Goal: Task Accomplishment & Management: Manage account settings

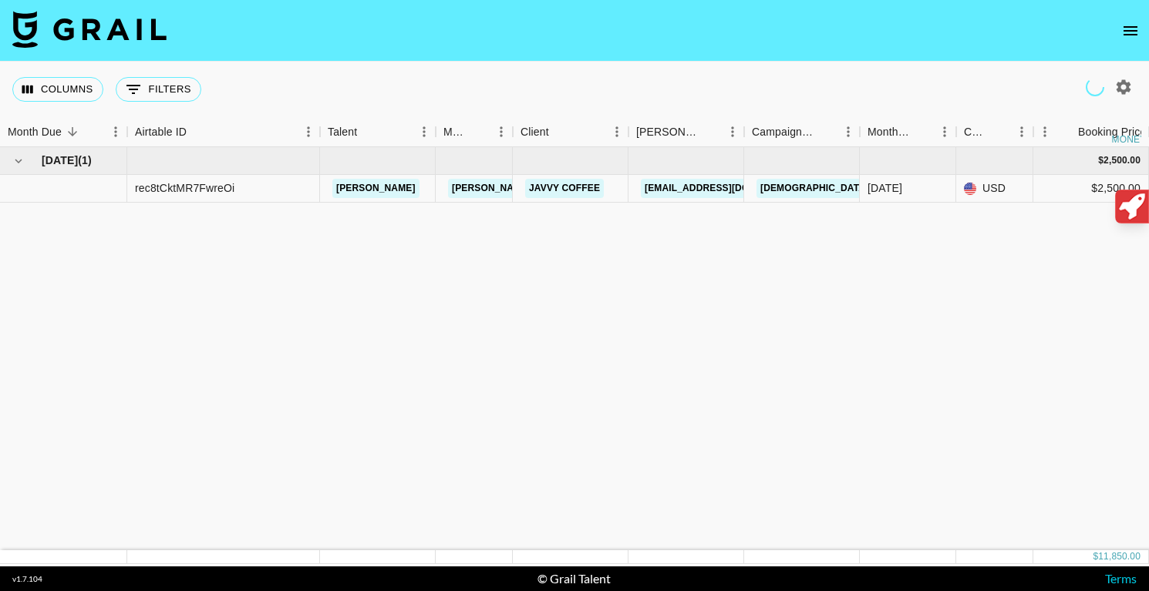
click at [1125, 22] on icon "open drawer" at bounding box center [1130, 31] width 19 height 19
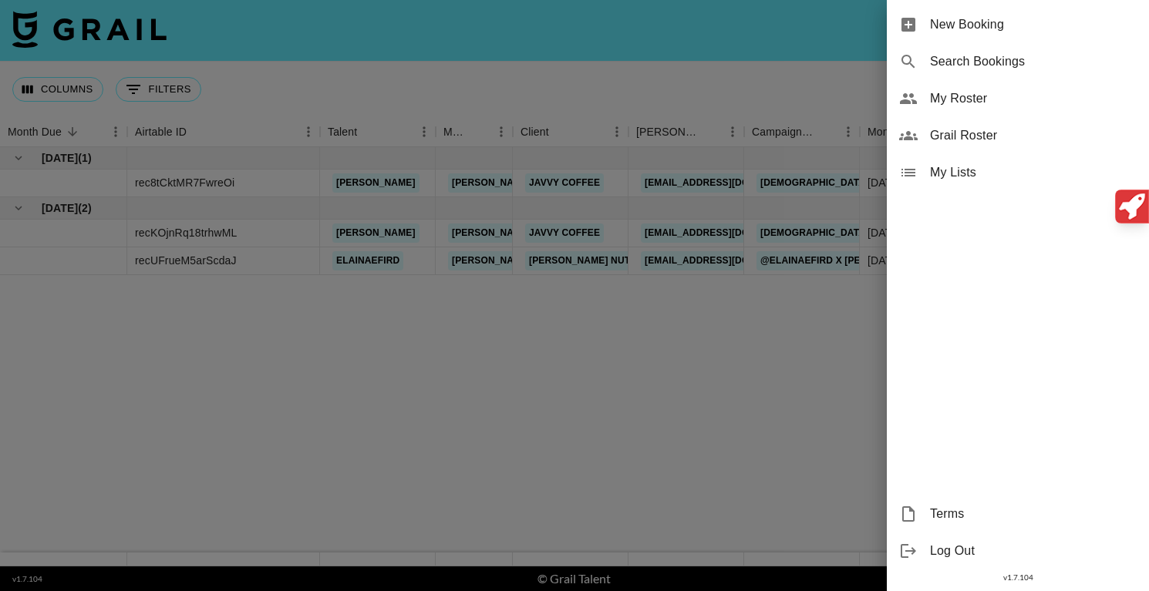
click at [943, 547] on span "Log Out" at bounding box center [1033, 551] width 207 height 19
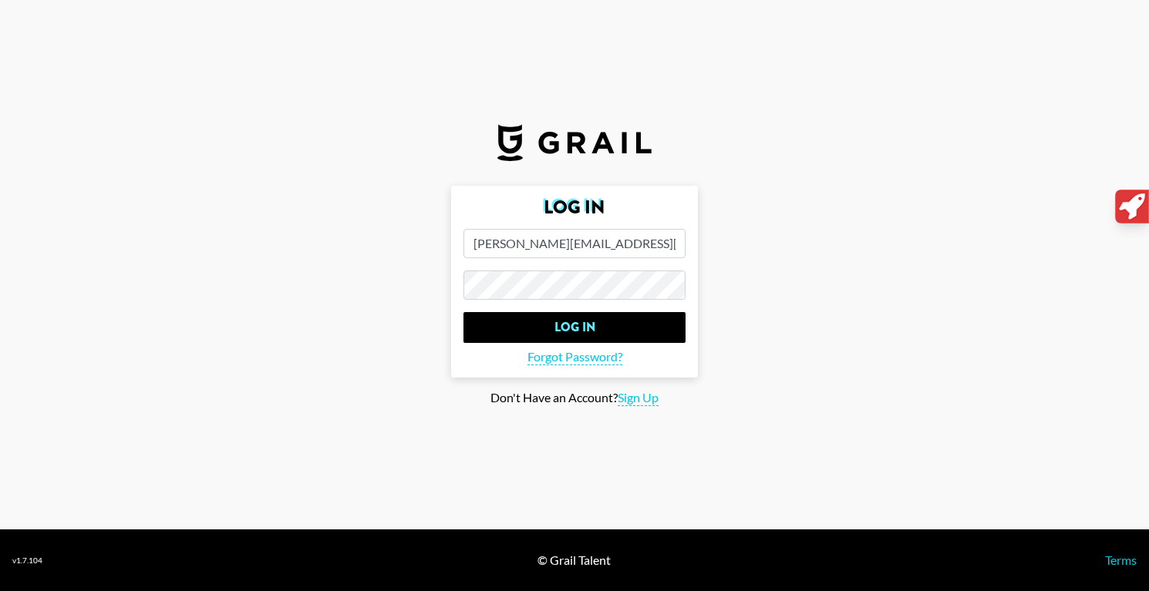
click at [637, 244] on input "[PERSON_NAME][EMAIL_ADDRESS][PERSON_NAME][DOMAIN_NAME]" at bounding box center [574, 243] width 222 height 29
type input "h"
paste input "[PERSON_NAME][EMAIL_ADDRESS][DOMAIN_NAME]"
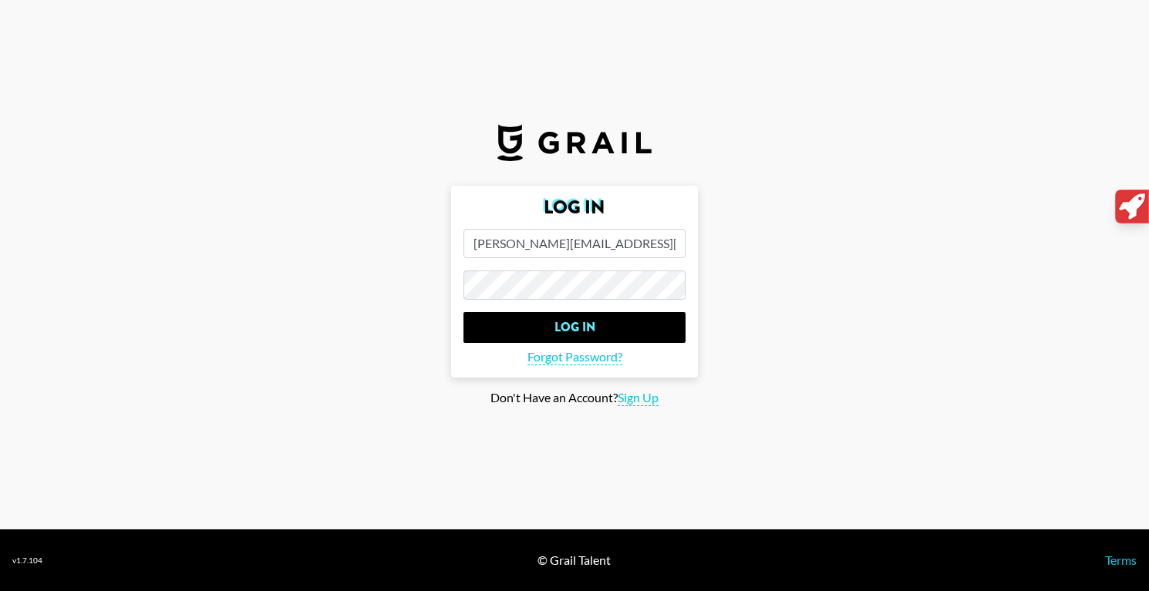
type input "[PERSON_NAME][EMAIL_ADDRESS][DOMAIN_NAME]"
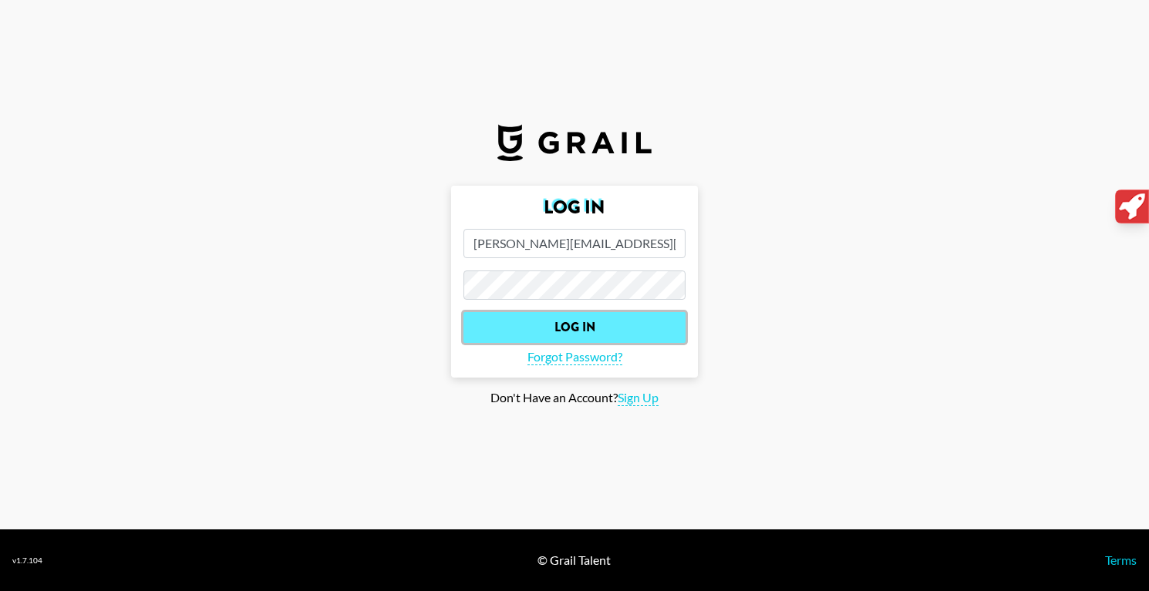
click at [515, 339] on input "Log In" at bounding box center [574, 327] width 222 height 31
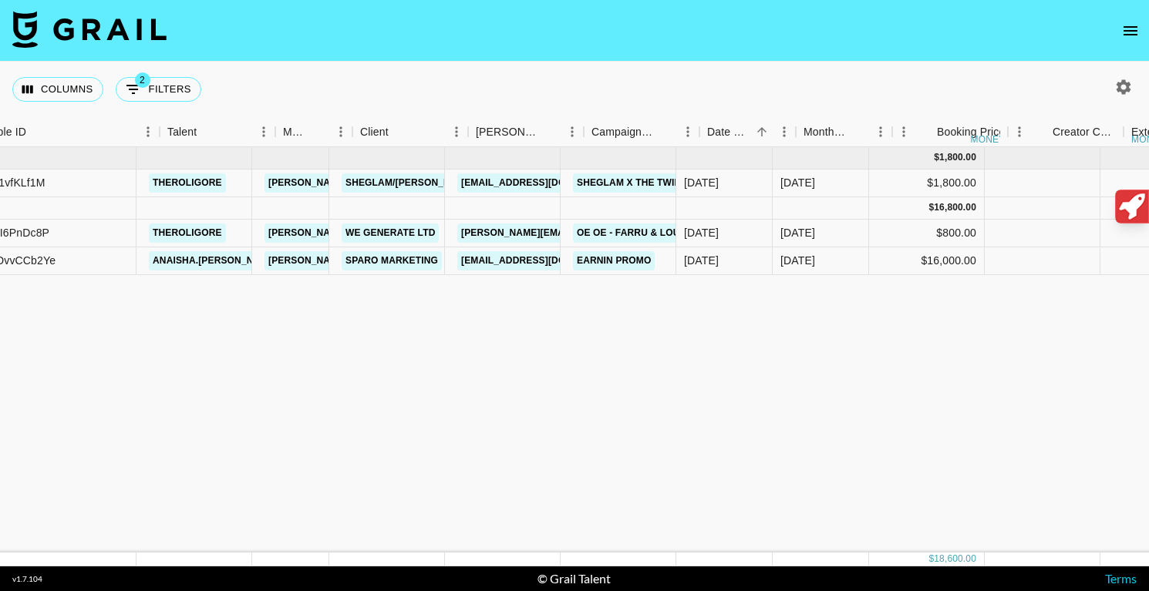
scroll to position [0, 185]
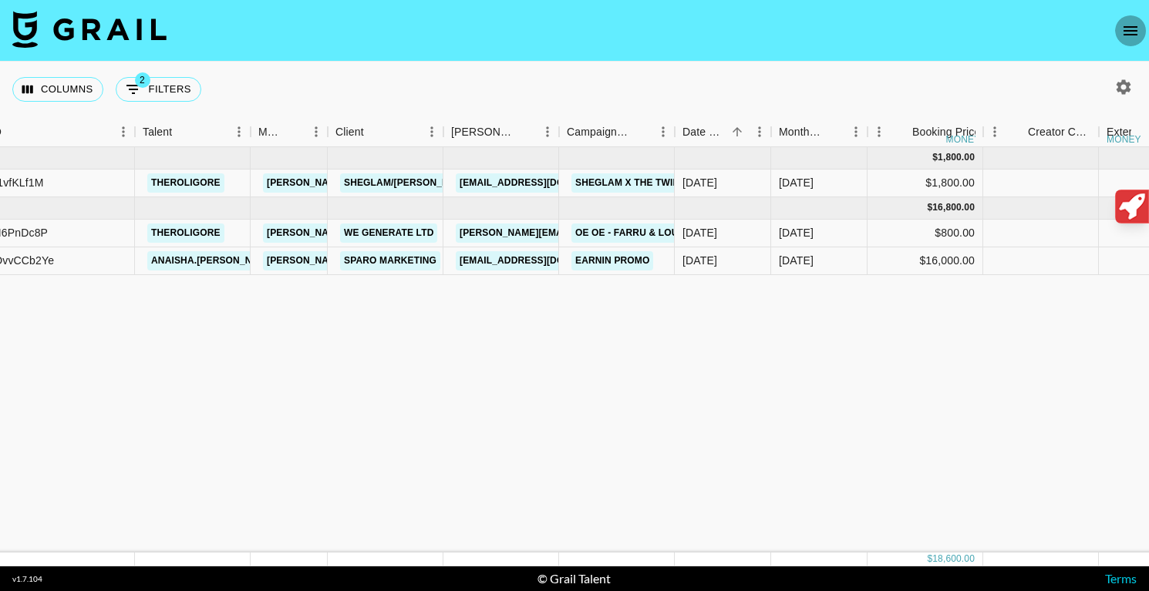
click at [1131, 18] on button "open drawer" at bounding box center [1130, 30] width 31 height 31
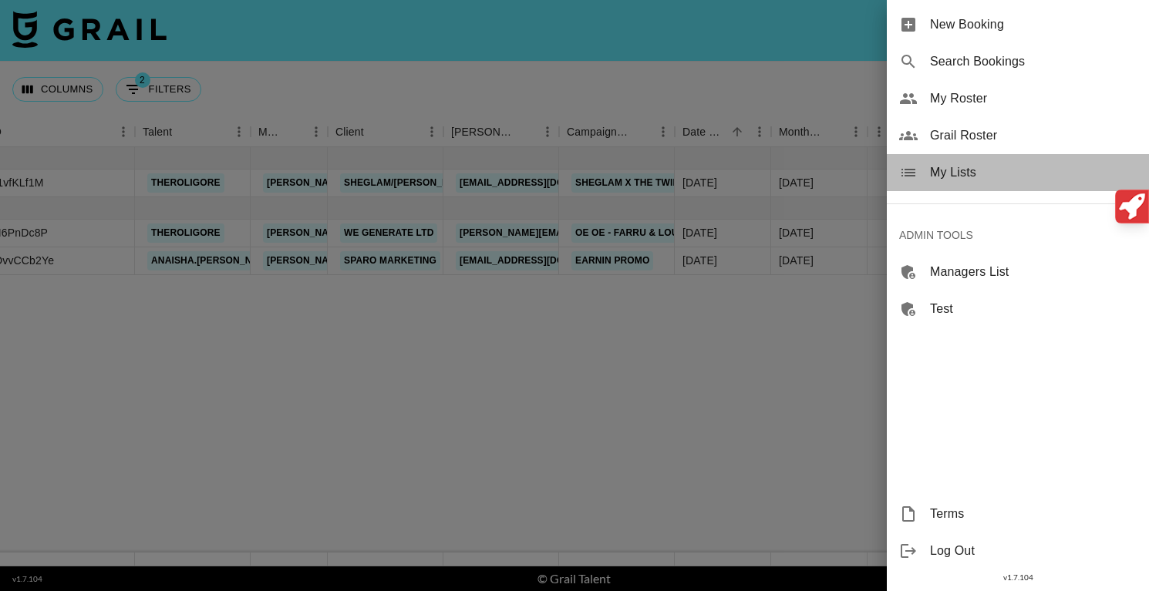
click at [960, 184] on div "My Lists" at bounding box center [1018, 172] width 262 height 37
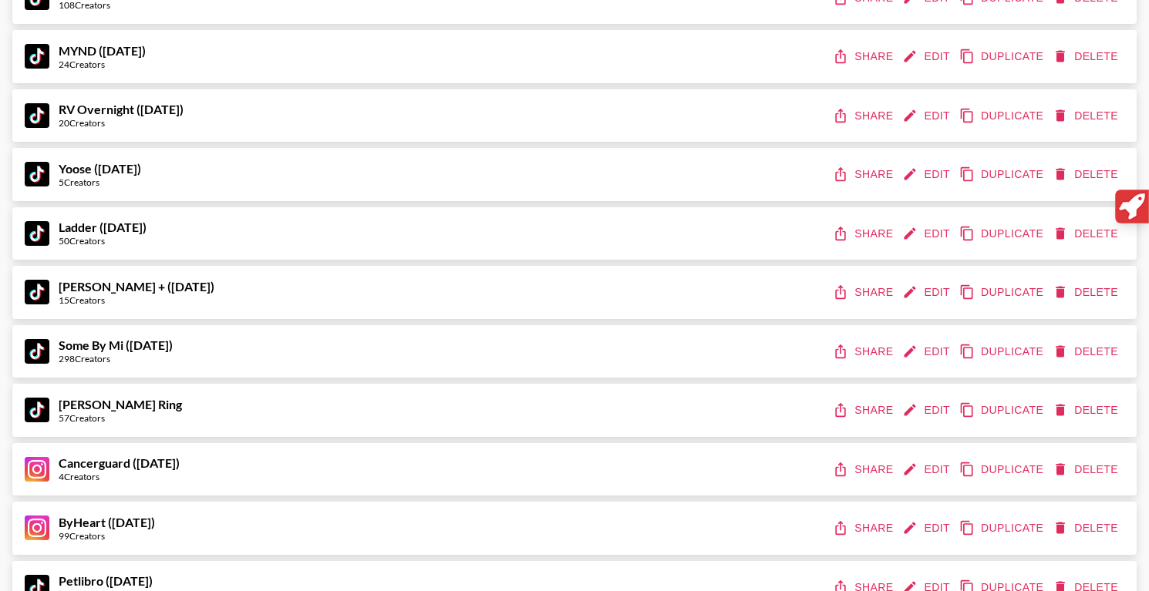
scroll to position [799, 0]
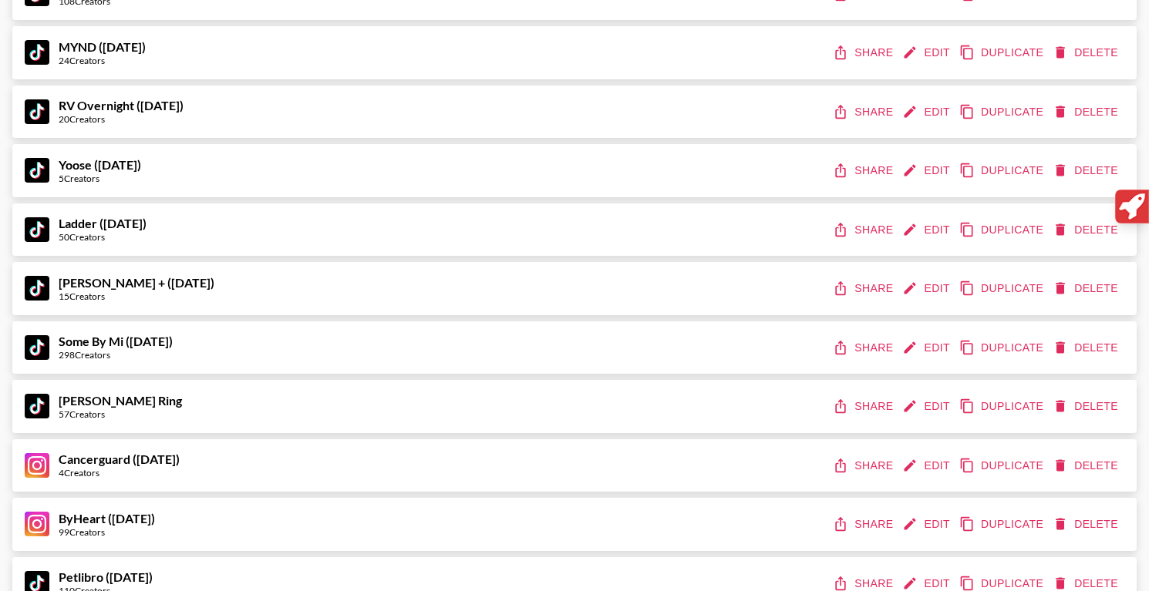
click at [855, 230] on button "Share" at bounding box center [864, 230] width 69 height 29
click at [42, 225] on img at bounding box center [37, 229] width 25 height 25
click at [108, 224] on strong "Ladder ([DATE])" at bounding box center [103, 223] width 88 height 15
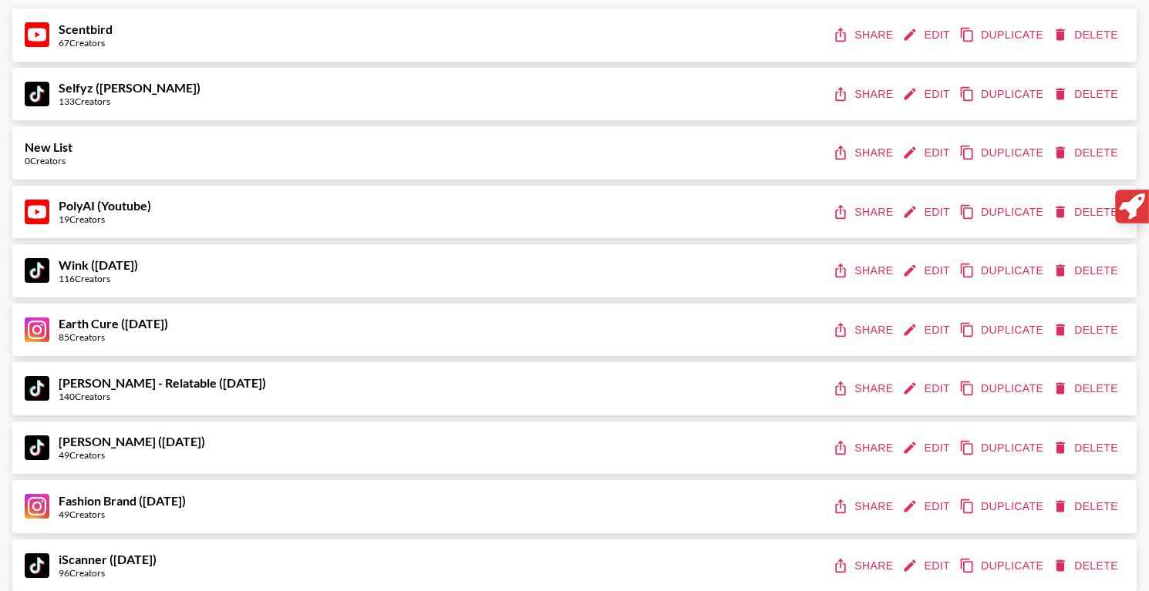
scroll to position [0, 0]
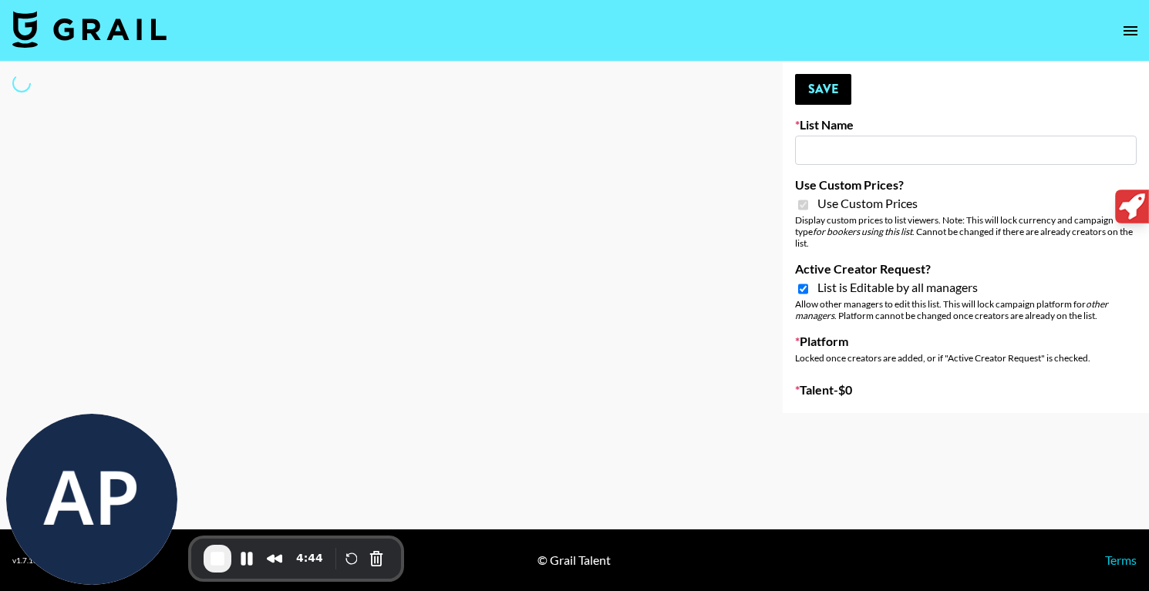
type input "Ladder (23rd Sept) IG"
checkbox input "true"
select select "Song"
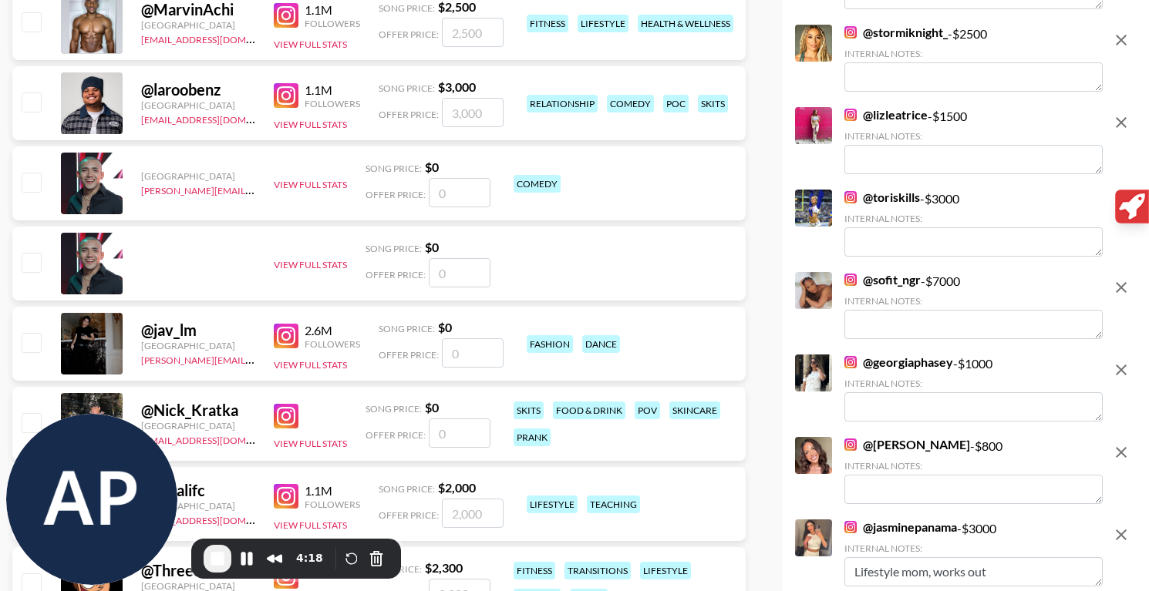
scroll to position [1011, 0]
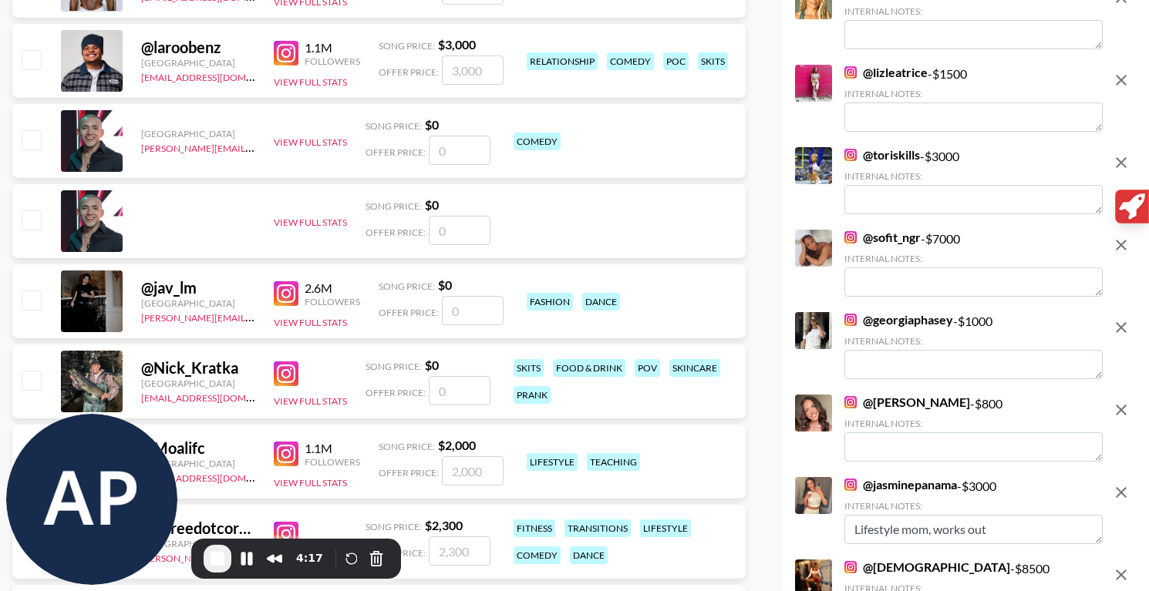
click at [891, 359] on textarea at bounding box center [973, 364] width 258 height 29
type textarea "d"
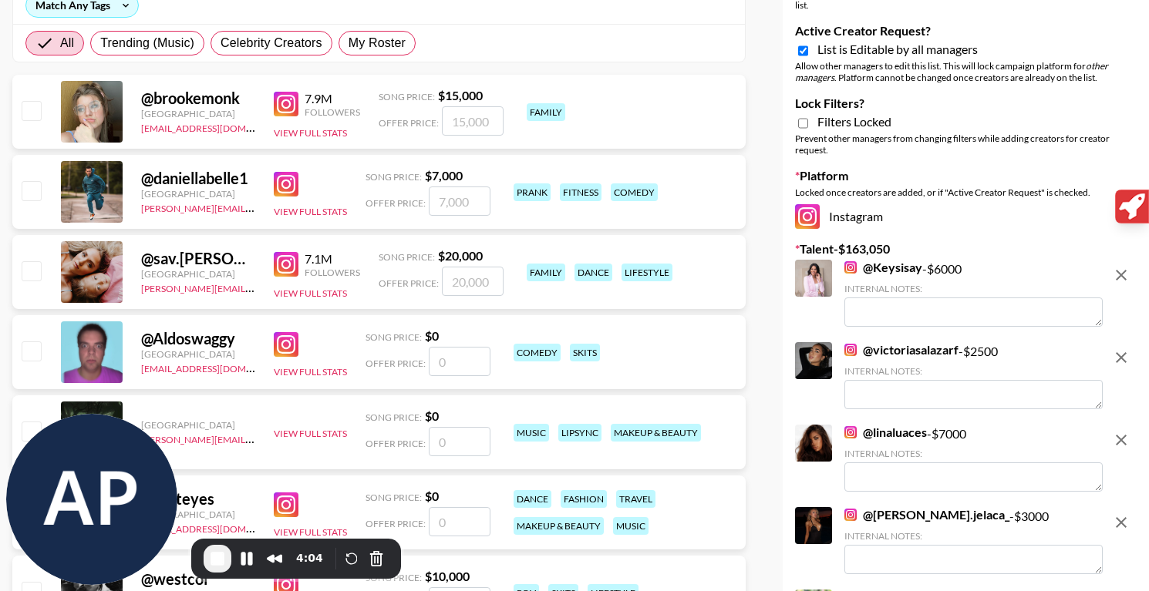
scroll to position [244, 0]
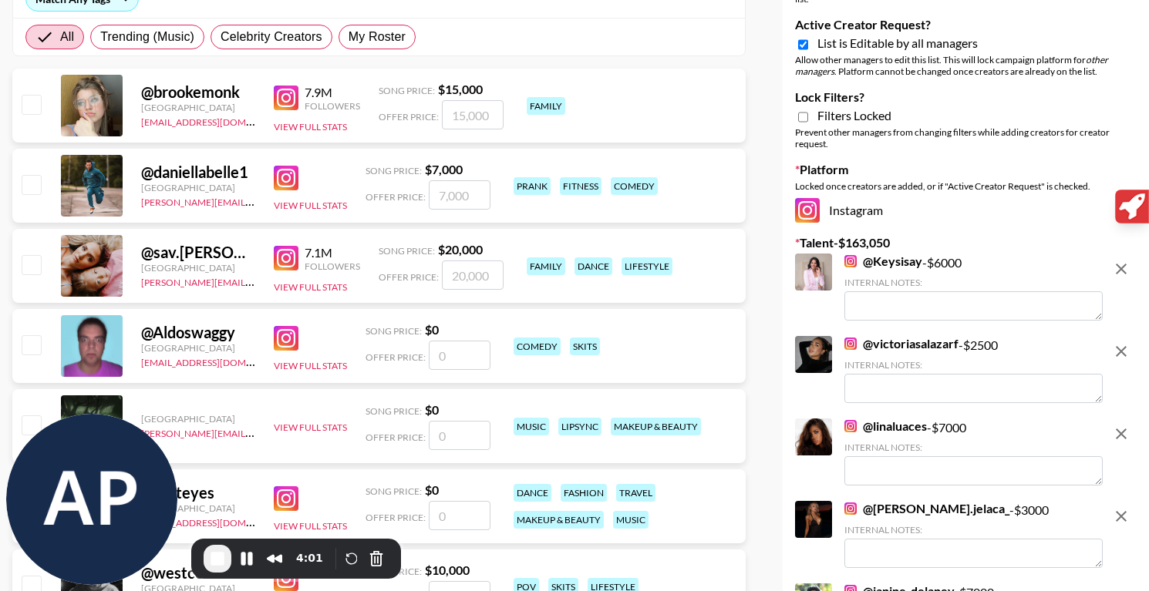
click at [869, 254] on link "@ Keysisay" at bounding box center [883, 261] width 78 height 15
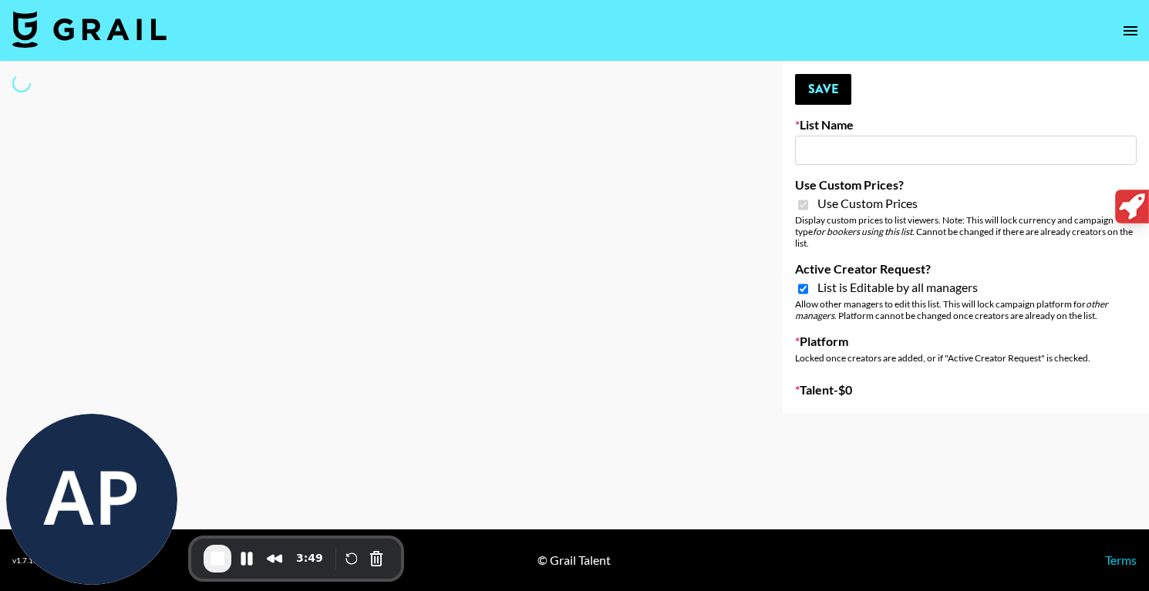
type input "Ladder ([DATE])"
checkbox input "true"
select select "Brand"
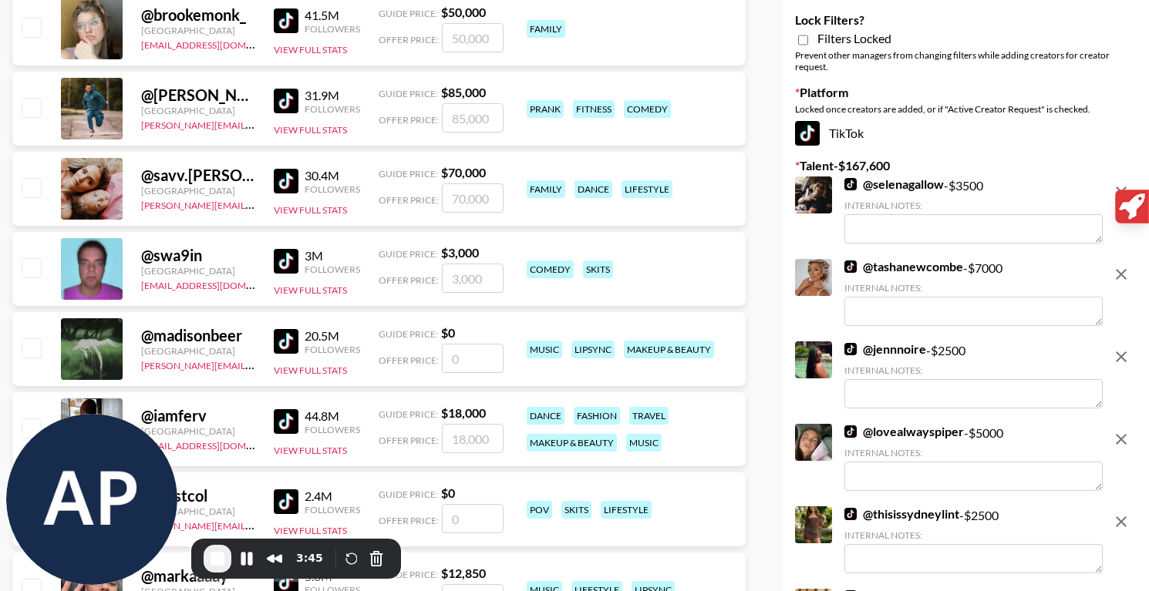
scroll to position [411, 0]
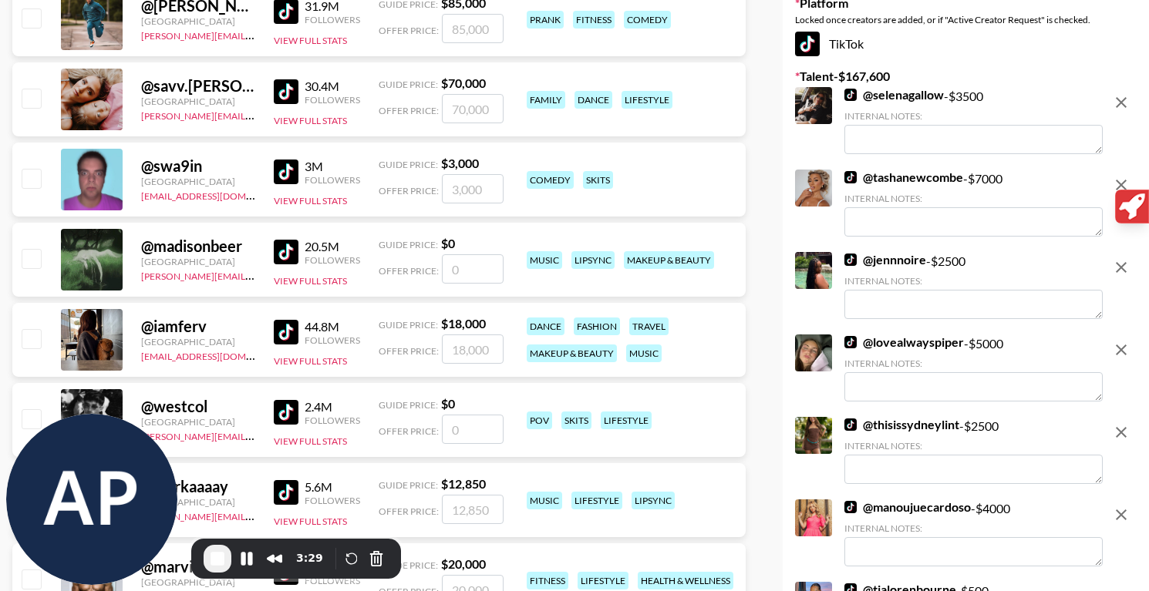
click at [892, 170] on link "@ tashanewcombe" at bounding box center [903, 177] width 119 height 15
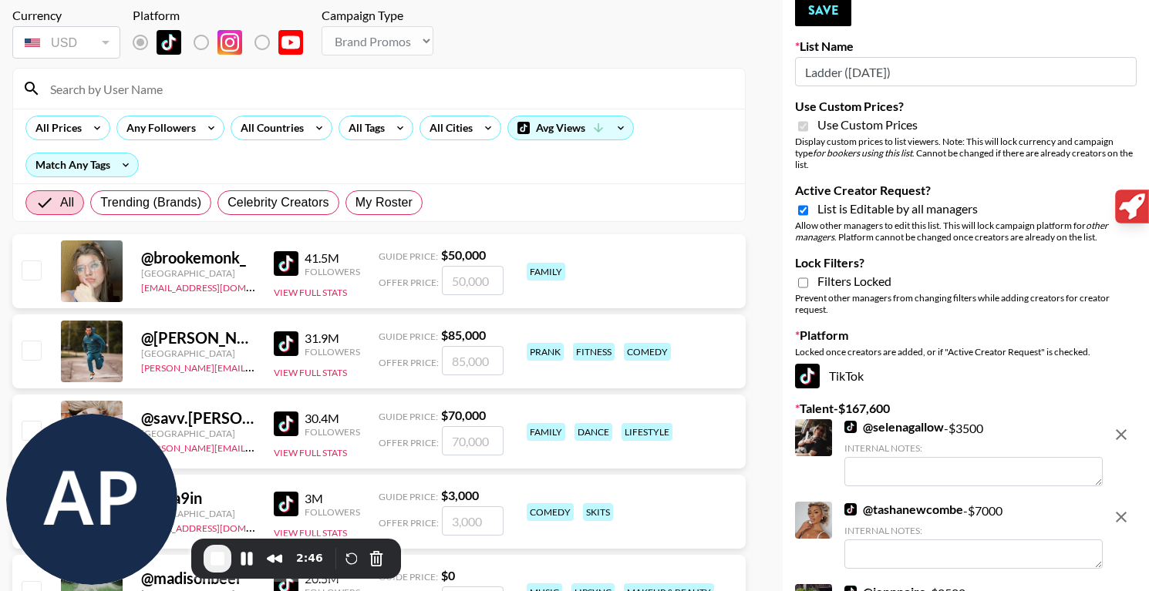
scroll to position [0, 0]
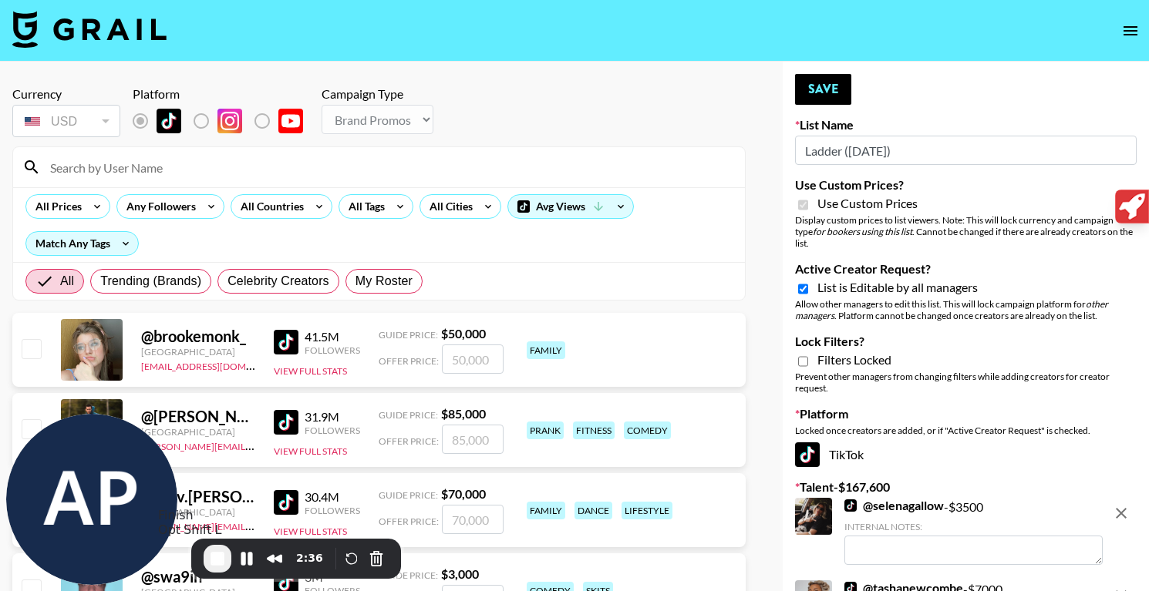
click at [222, 557] on span "End Recording" at bounding box center [217, 559] width 19 height 19
